Goal: Book appointment/travel/reservation

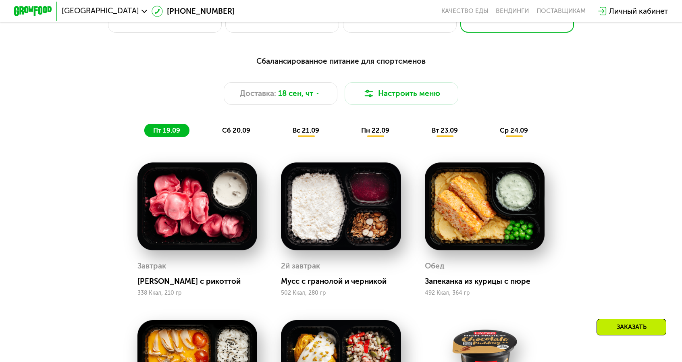
scroll to position [661, 0]
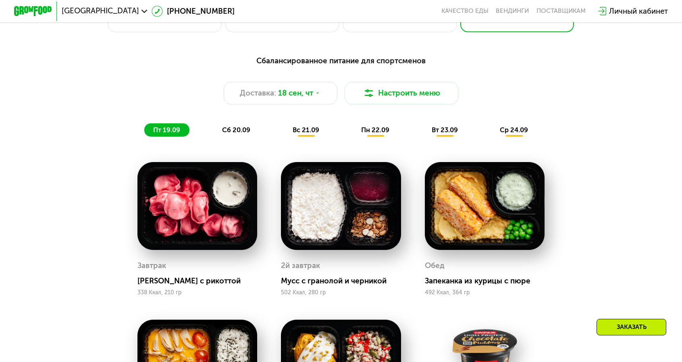
click at [250, 126] on span "сб 20.09" at bounding box center [236, 130] width 28 height 8
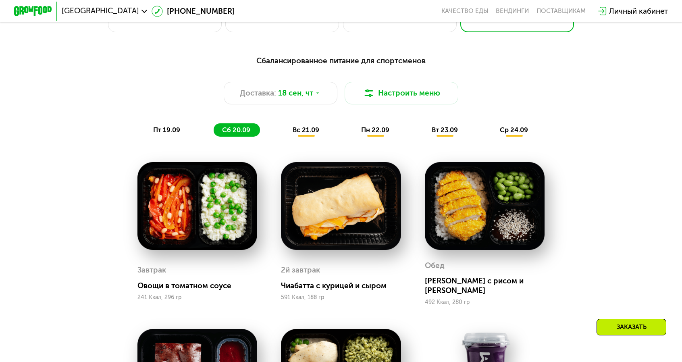
click at [309, 126] on span "вс 21.09" at bounding box center [306, 130] width 27 height 8
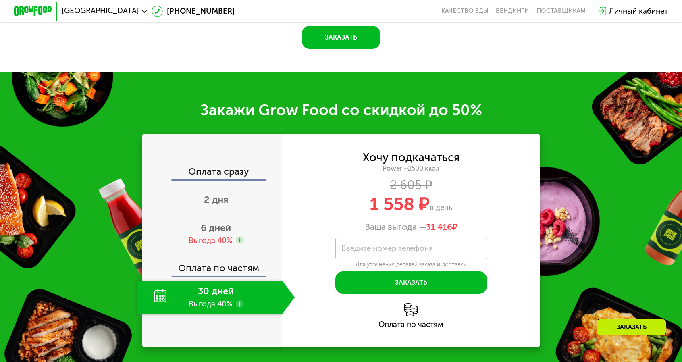
scroll to position [1284, 0]
